Goal: Communication & Community: Answer question/provide support

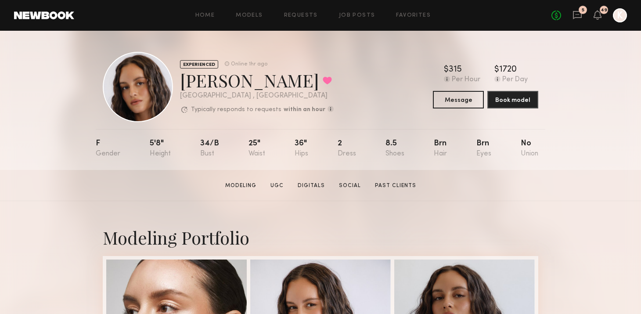
scroll to position [2, 0]
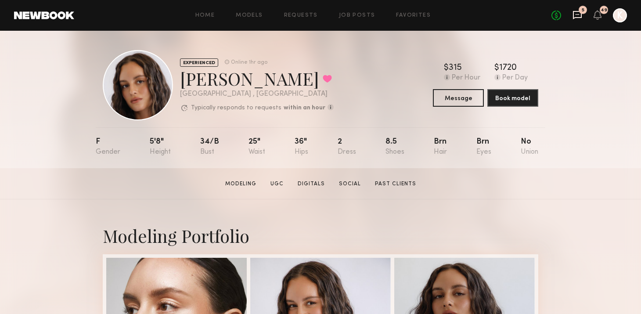
click at [580, 16] on icon at bounding box center [578, 15] width 10 height 10
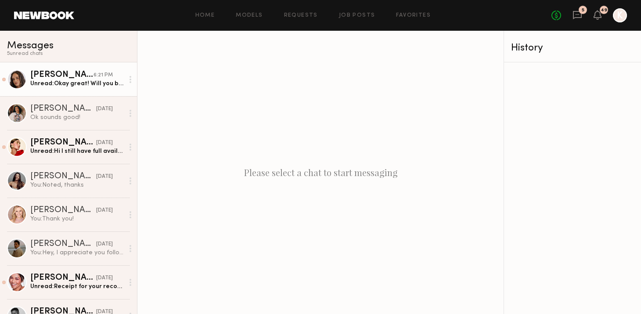
click at [98, 78] on div "6:21 PM" at bounding box center [103, 75] width 19 height 8
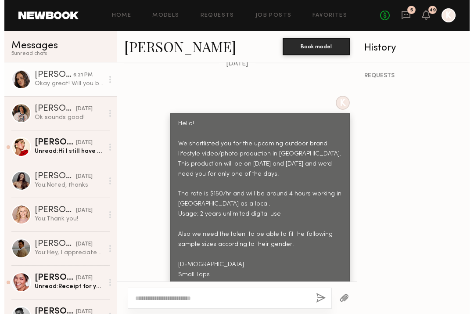
scroll to position [1055, 0]
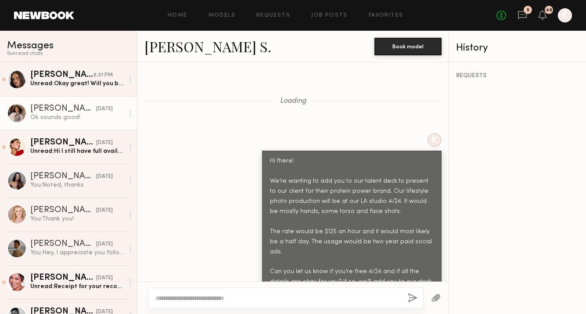
scroll to position [3376, 0]
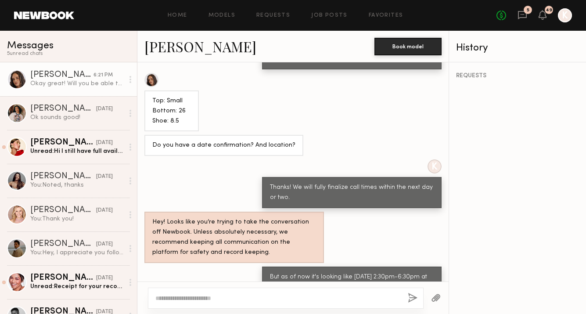
scroll to position [1817, 0]
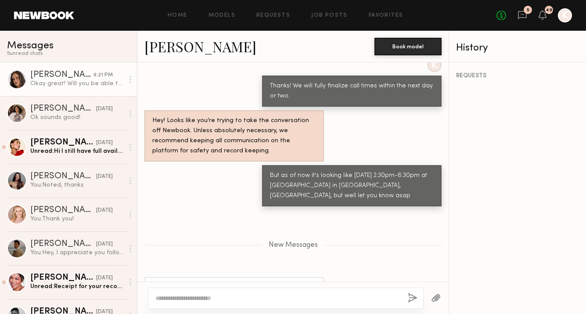
click at [186, 300] on textarea at bounding box center [278, 298] width 246 height 9
type textarea "**********"
click at [413, 299] on button "button" at bounding box center [413, 298] width 10 height 11
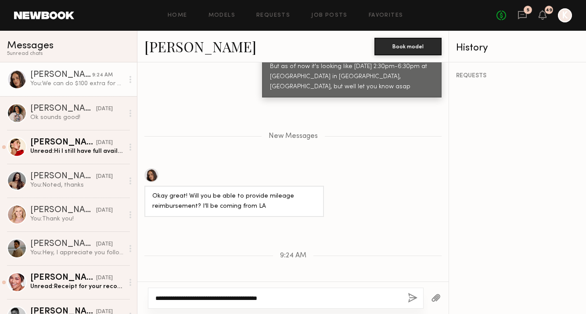
click at [170, 298] on textarea "**********" at bounding box center [278, 298] width 246 height 9
type textarea "*"
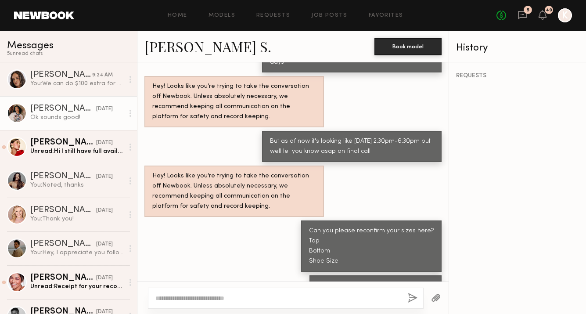
scroll to position [3309, 0]
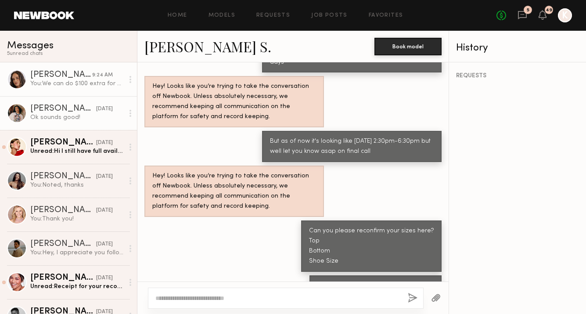
click at [45, 80] on div "You: We can do $100 extra for mileage reimbursement" at bounding box center [77, 83] width 94 height 8
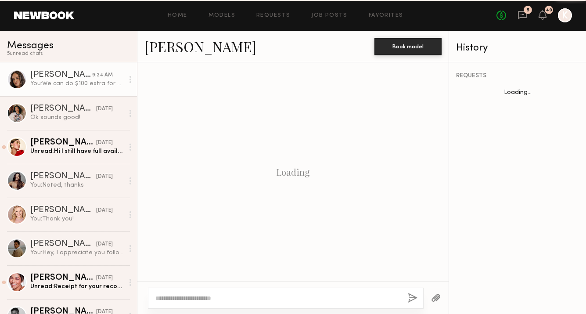
scroll to position [505, 0]
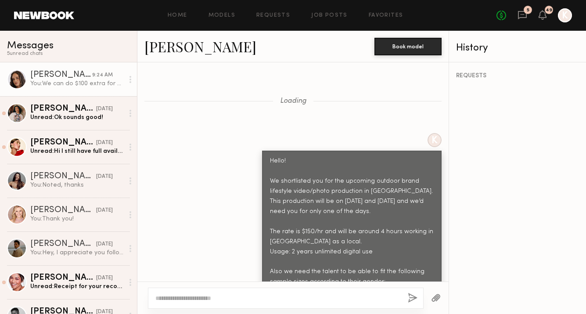
scroll to position [1277, 0]
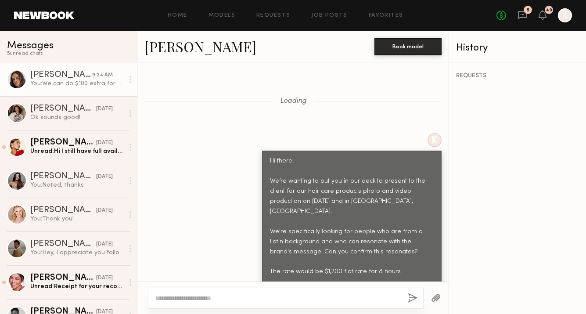
scroll to position [1859, 0]
